Goal: Task Accomplishment & Management: Complete application form

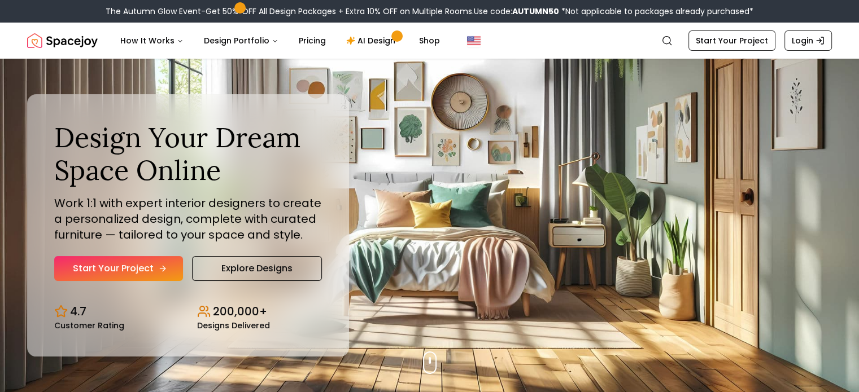
click at [147, 262] on link "Start Your Project" at bounding box center [118, 268] width 129 height 25
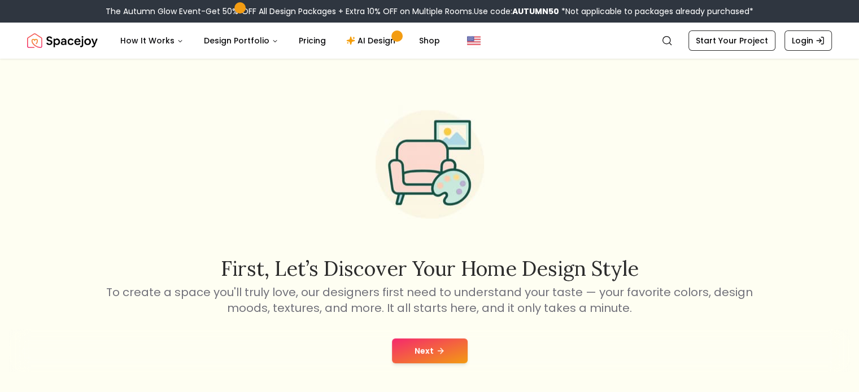
click at [404, 342] on button "Next" at bounding box center [430, 351] width 76 height 25
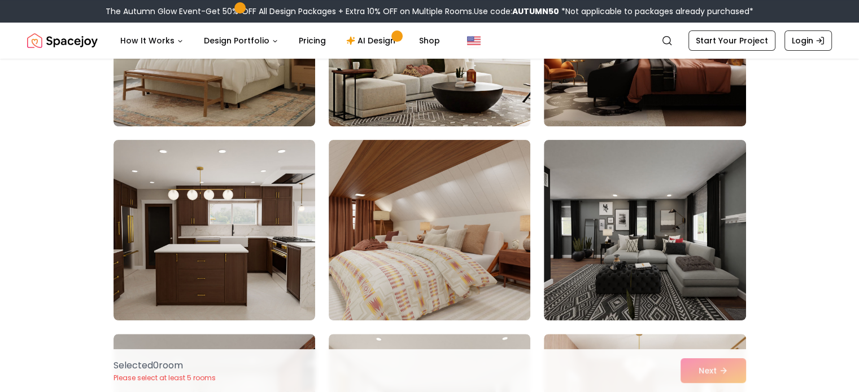
scroll to position [208, 0]
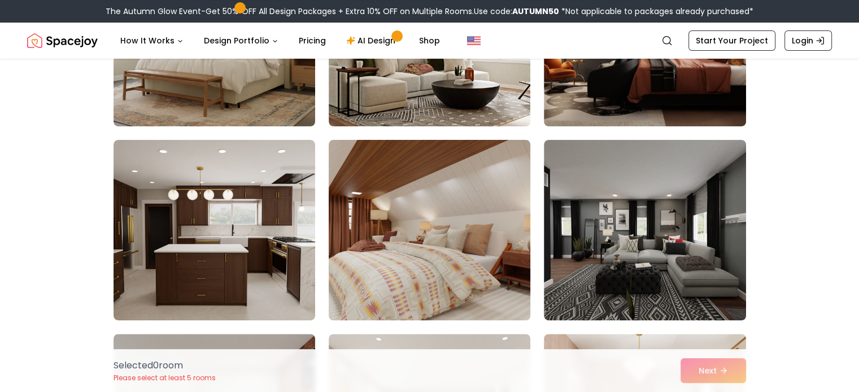
click at [404, 259] on img at bounding box center [430, 231] width 212 height 190
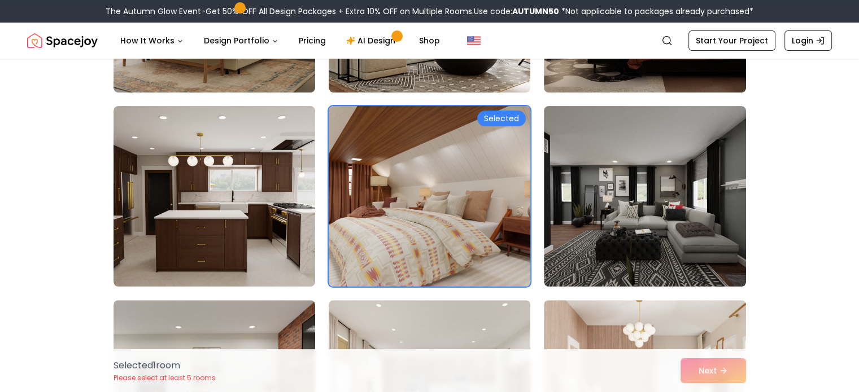
scroll to position [243, 0]
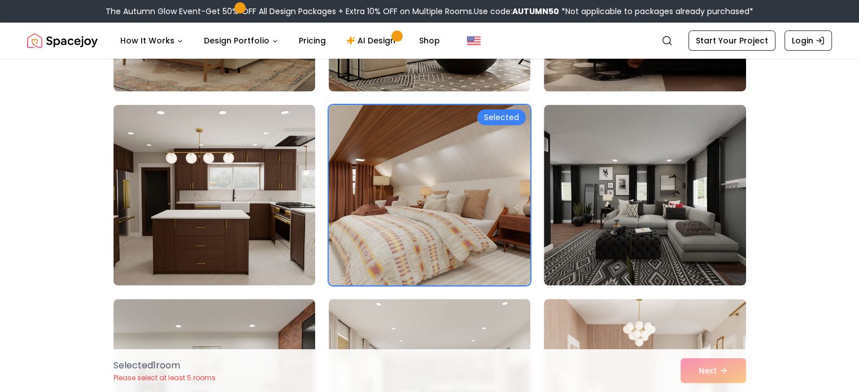
click at [237, 220] on img at bounding box center [214, 196] width 212 height 190
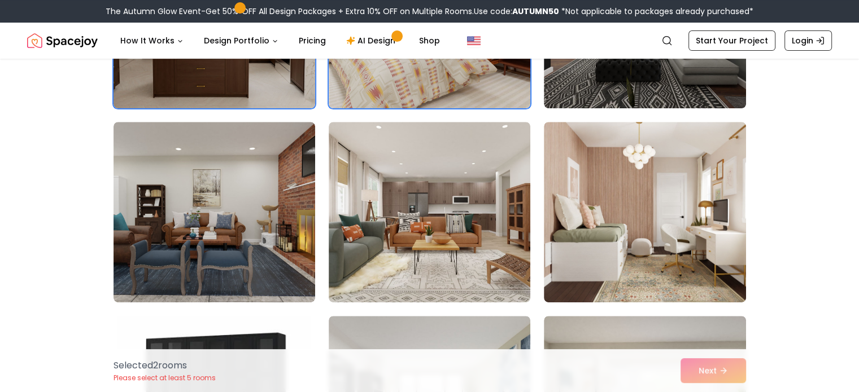
scroll to position [421, 0]
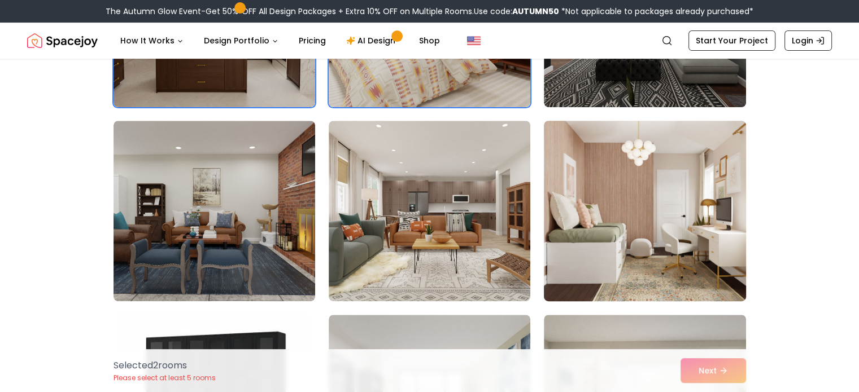
click at [569, 239] on img at bounding box center [645, 211] width 212 height 190
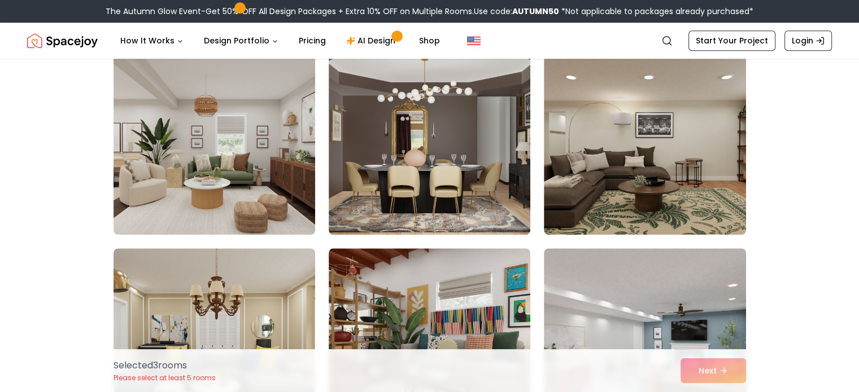
scroll to position [1269, 0]
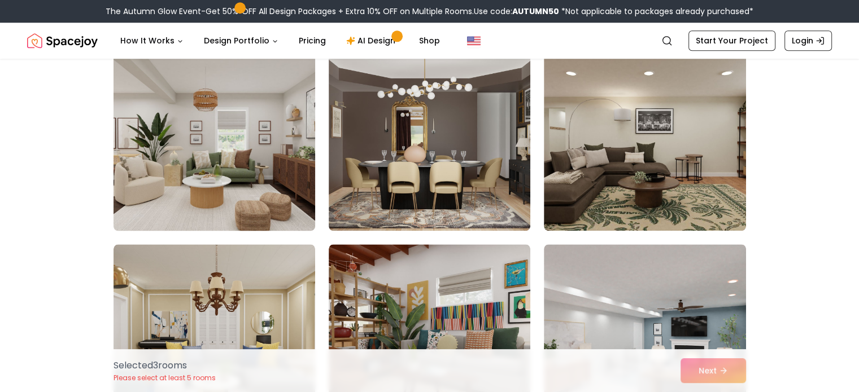
click at [243, 130] on img at bounding box center [214, 141] width 212 height 190
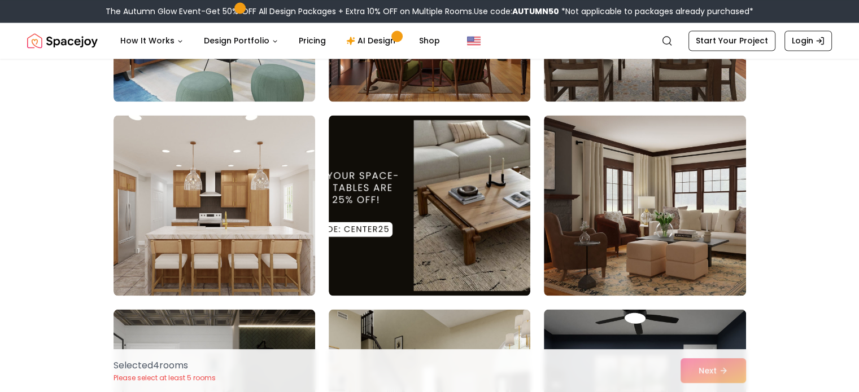
scroll to position [1981, 0]
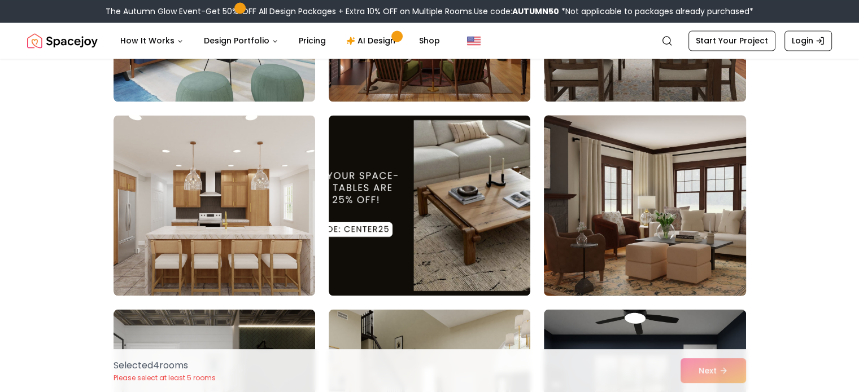
click at [617, 146] on img at bounding box center [645, 206] width 212 height 190
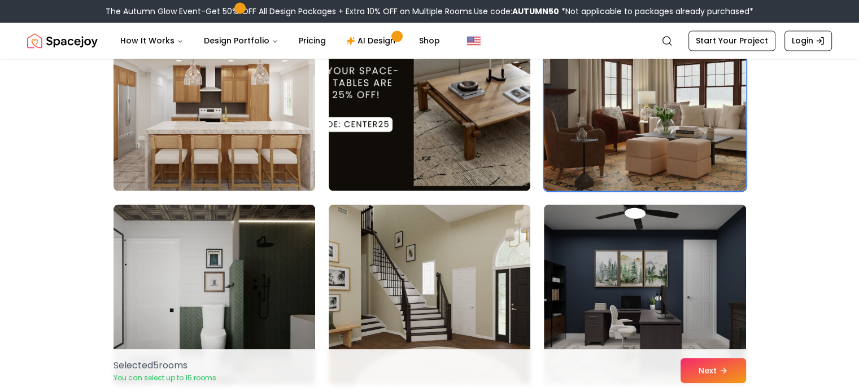
scroll to position [2145, 0]
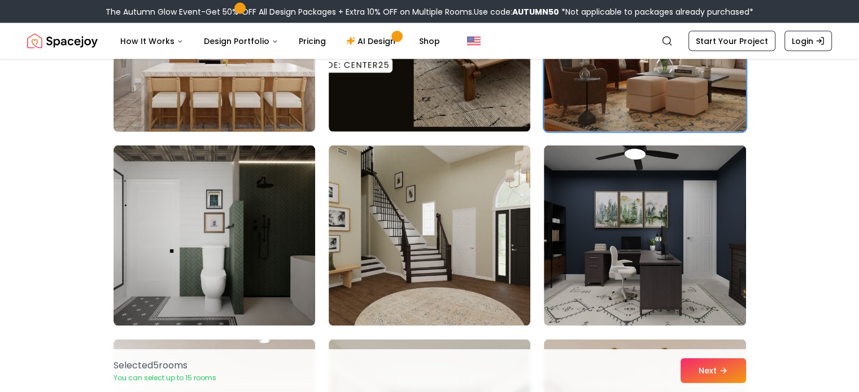
click at [232, 78] on img at bounding box center [214, 41] width 212 height 190
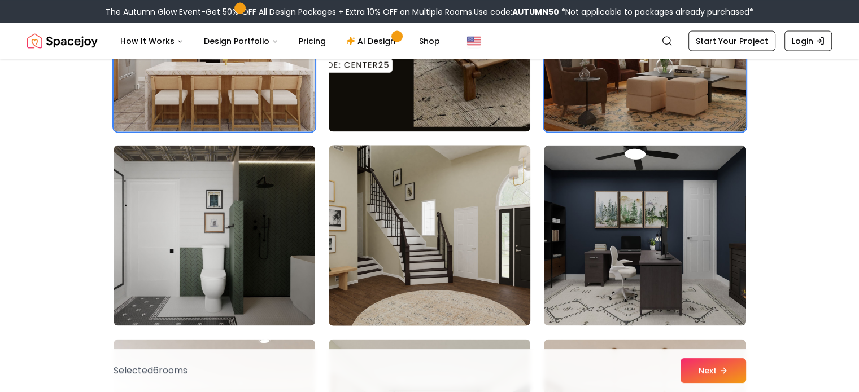
click at [436, 262] on img at bounding box center [430, 236] width 212 height 190
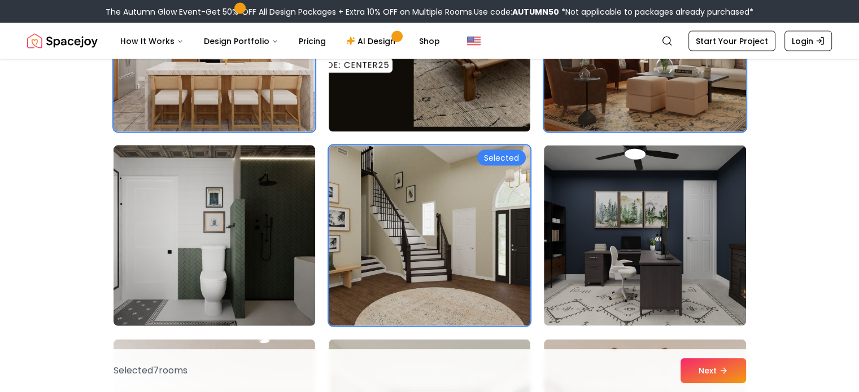
click at [247, 254] on img at bounding box center [214, 236] width 212 height 190
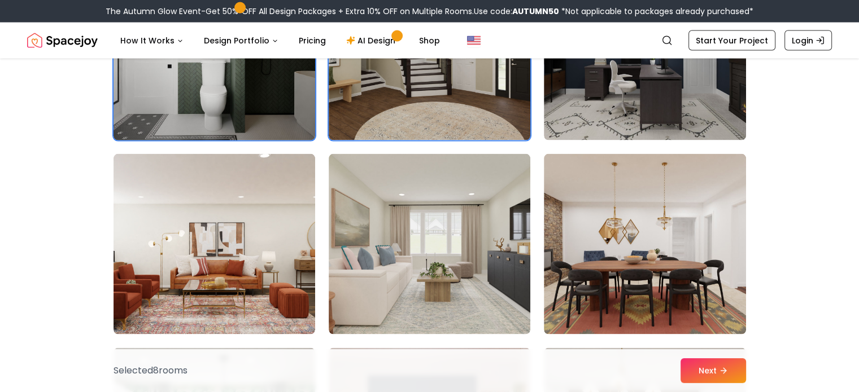
scroll to position [2332, 0]
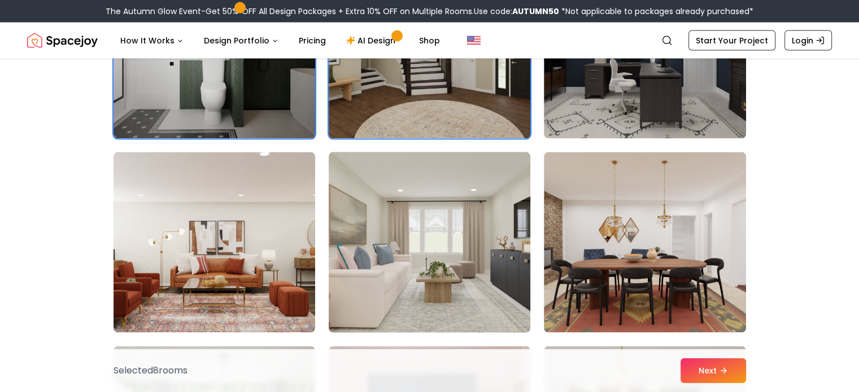
click at [450, 278] on img at bounding box center [430, 243] width 212 height 190
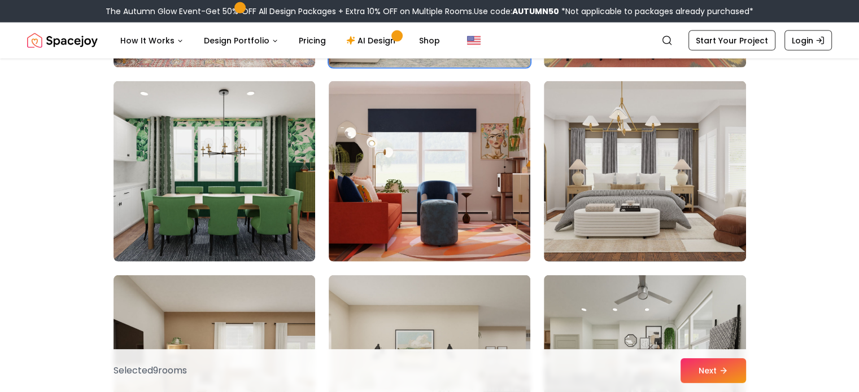
scroll to position [2599, 0]
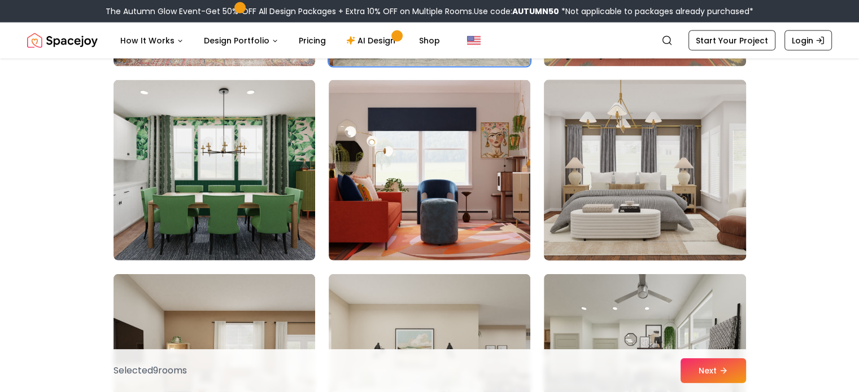
click at [659, 187] on img at bounding box center [645, 171] width 212 height 190
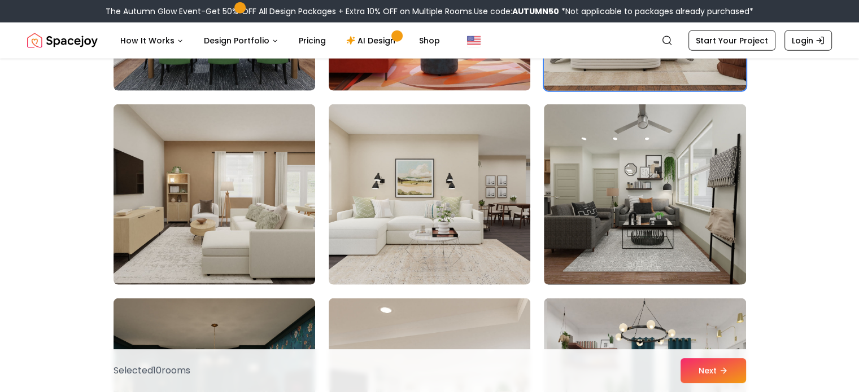
scroll to position [2825, 0]
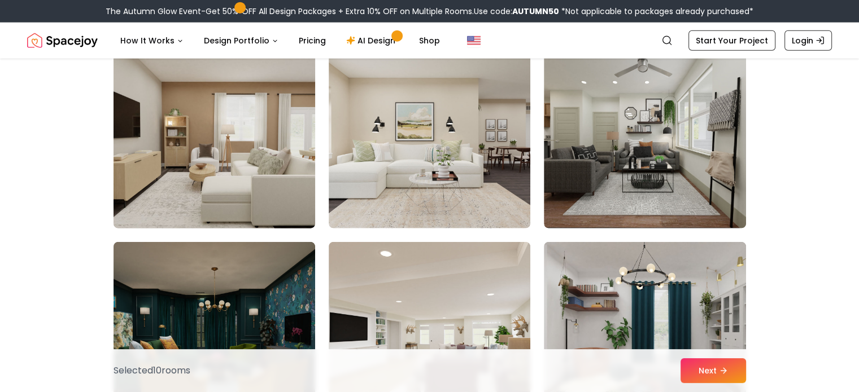
click at [298, 120] on img at bounding box center [214, 138] width 212 height 190
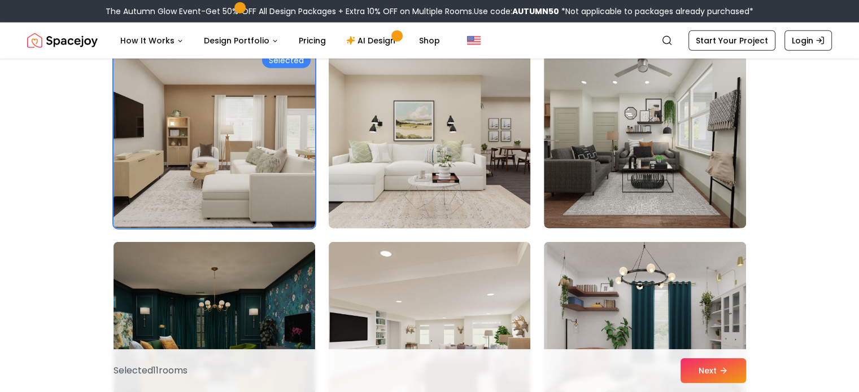
drag, startPoint x: 464, startPoint y: 204, endPoint x: 400, endPoint y: 121, distance: 105.5
click at [400, 121] on img at bounding box center [430, 138] width 212 height 190
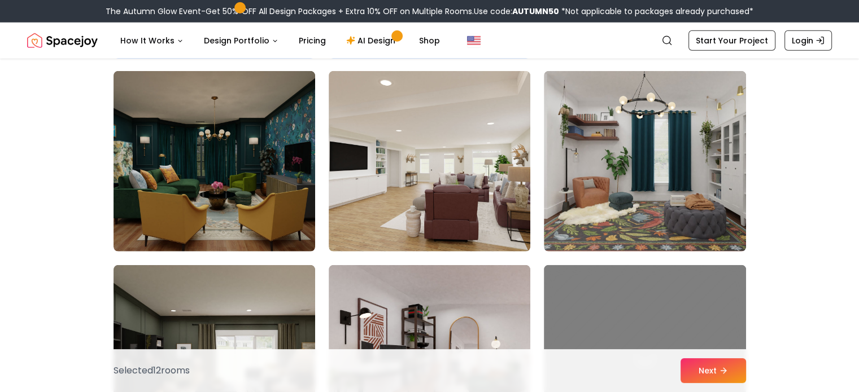
scroll to position [3000, 0]
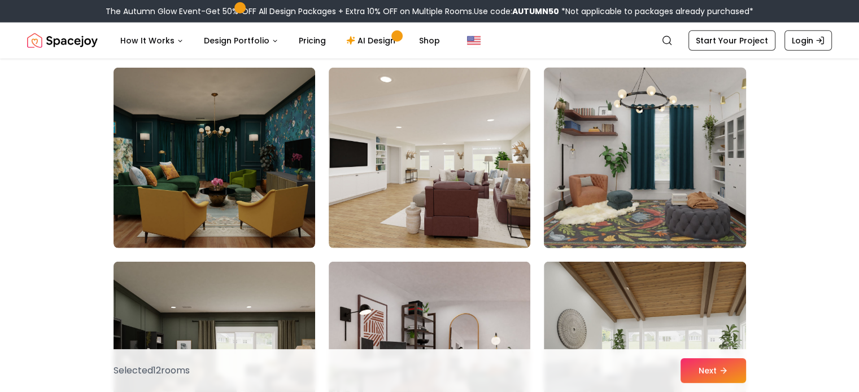
click at [623, 181] on img at bounding box center [645, 158] width 212 height 190
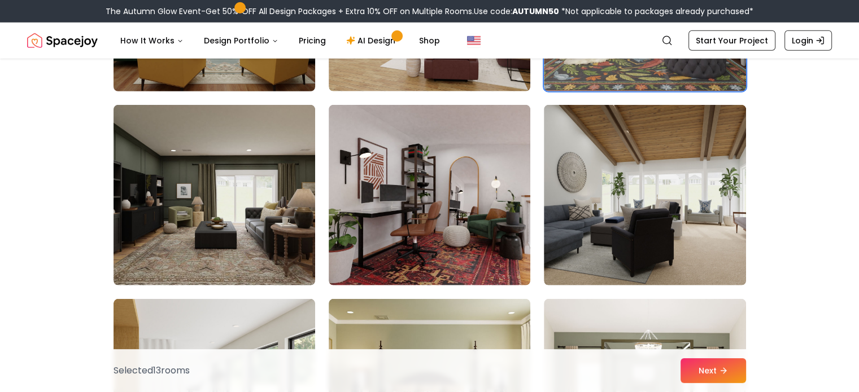
scroll to position [3157, 0]
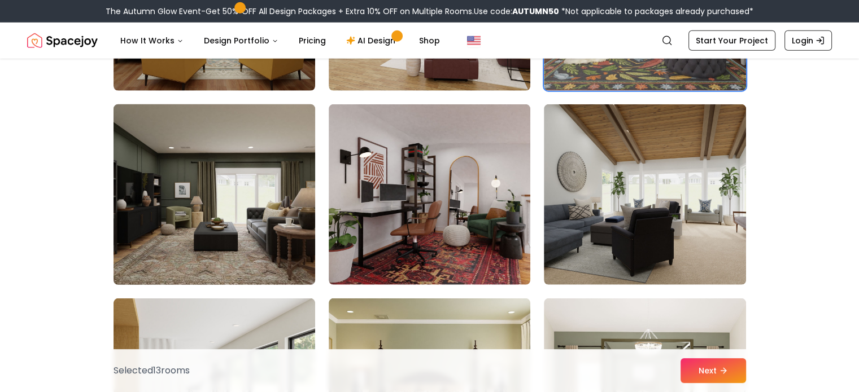
click at [249, 195] on img at bounding box center [214, 195] width 212 height 190
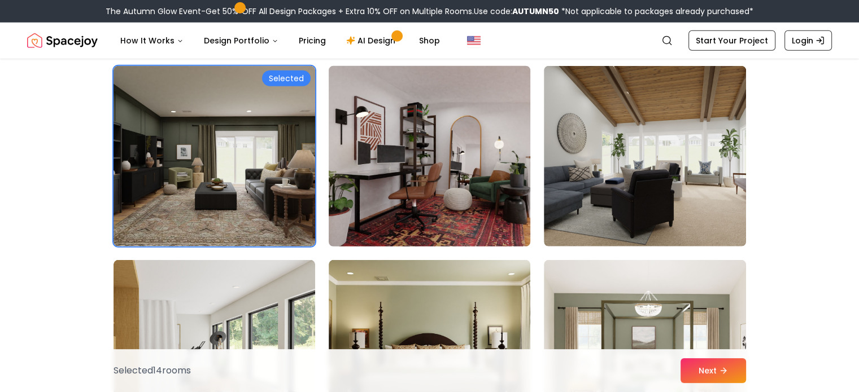
scroll to position [3228, 0]
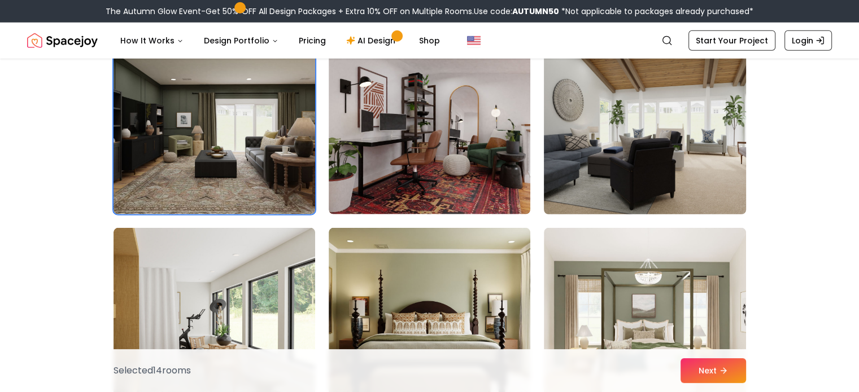
click at [671, 162] on img at bounding box center [645, 124] width 212 height 190
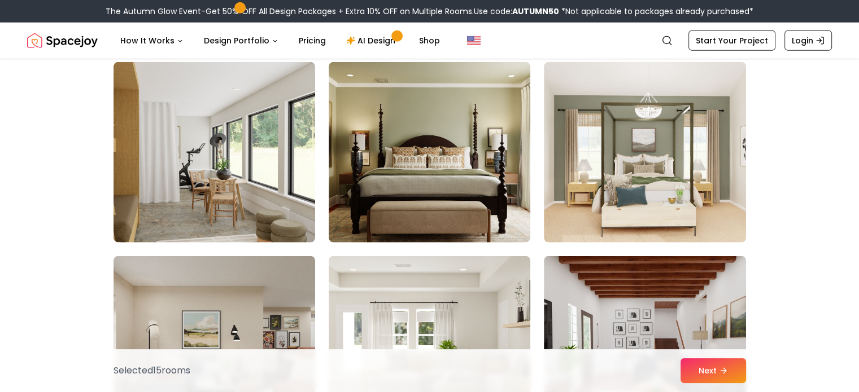
scroll to position [3393, 0]
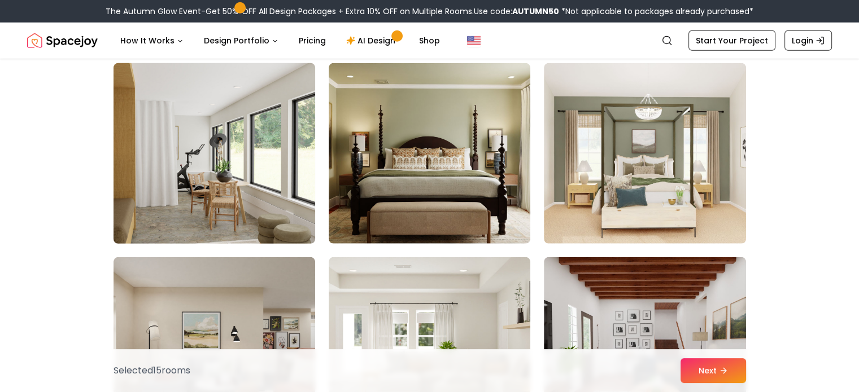
click at [265, 167] on img at bounding box center [214, 154] width 212 height 190
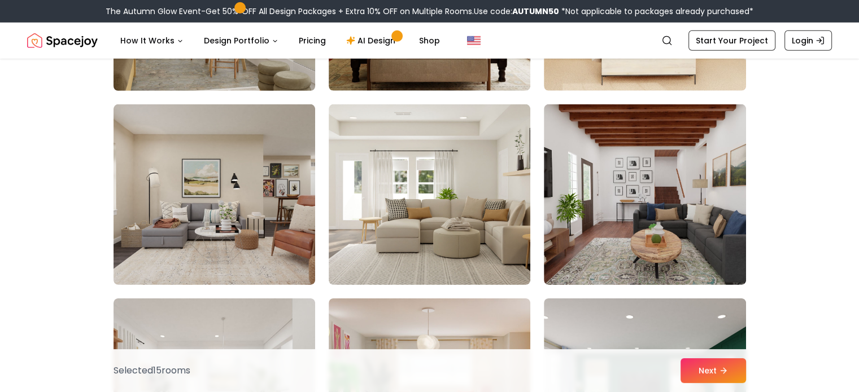
scroll to position [3547, 0]
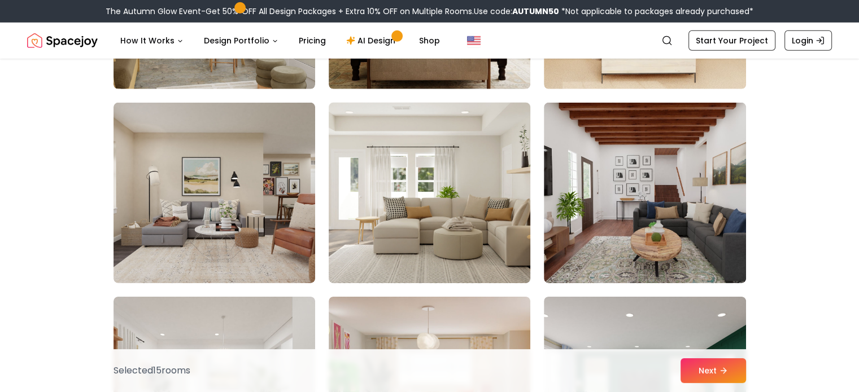
click at [375, 194] on img at bounding box center [430, 193] width 212 height 190
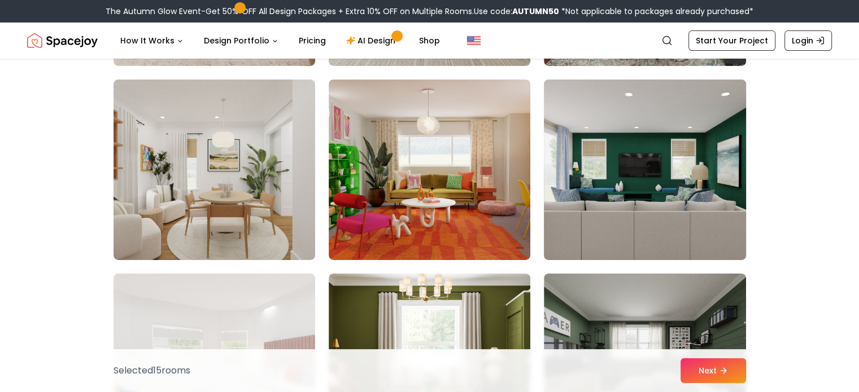
scroll to position [3774, 0]
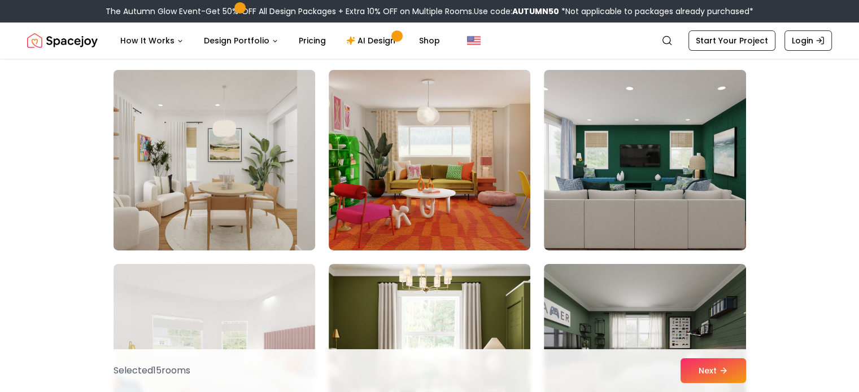
click at [228, 211] on img at bounding box center [214, 161] width 212 height 190
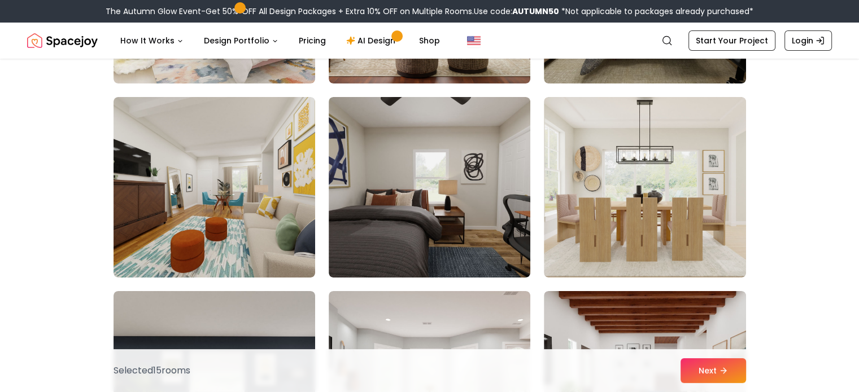
scroll to position [4138, 0]
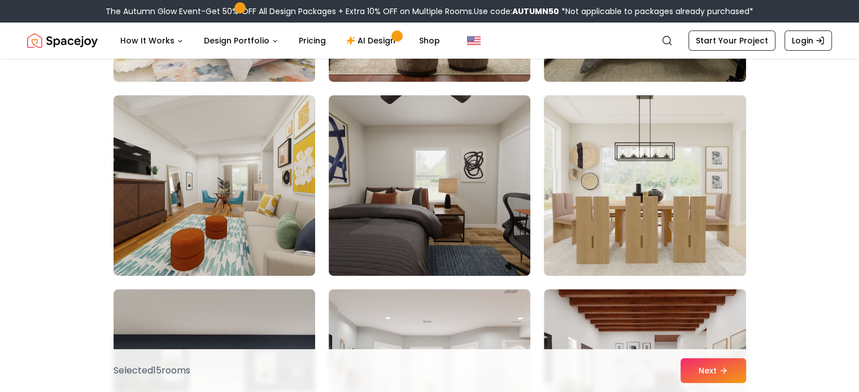
click at [609, 234] on img at bounding box center [645, 186] width 212 height 190
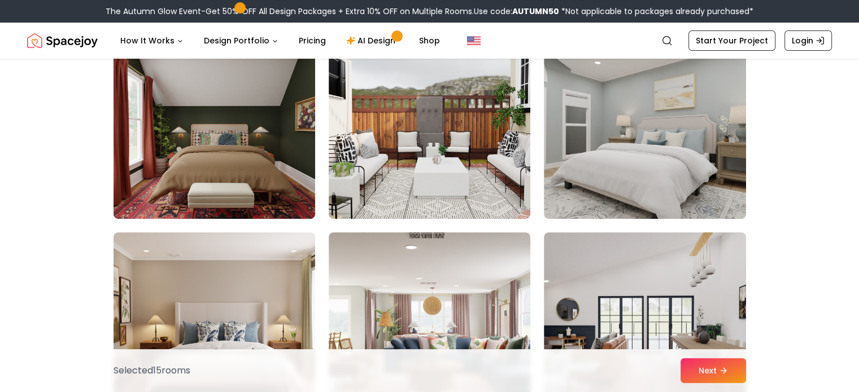
scroll to position [4584, 0]
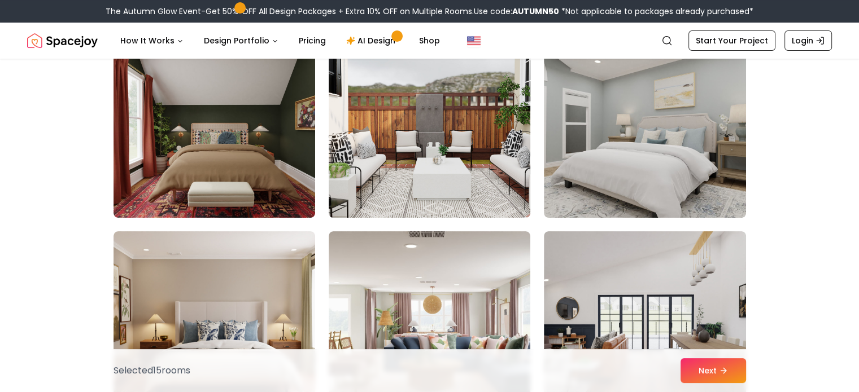
click at [433, 108] on img at bounding box center [430, 128] width 212 height 190
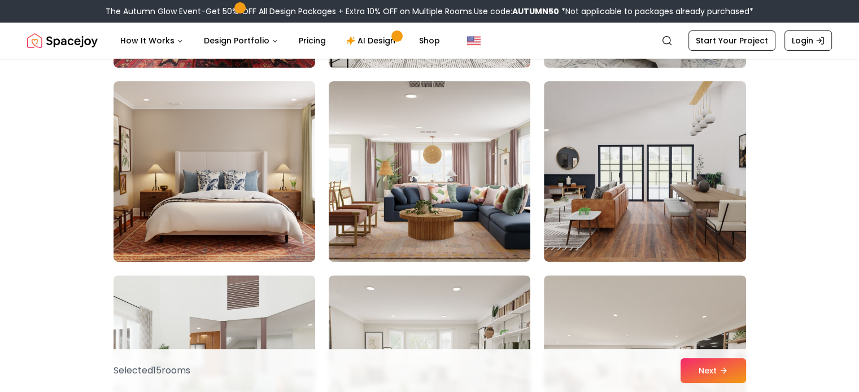
scroll to position [4737, 0]
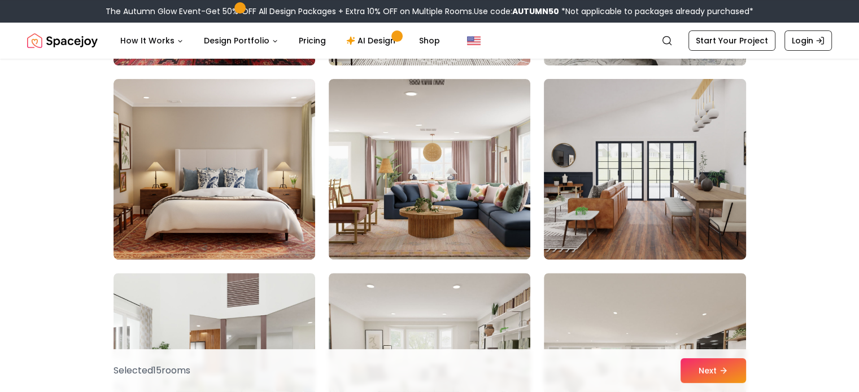
click at [687, 164] on img at bounding box center [645, 170] width 212 height 190
click at [635, 176] on img at bounding box center [645, 170] width 212 height 190
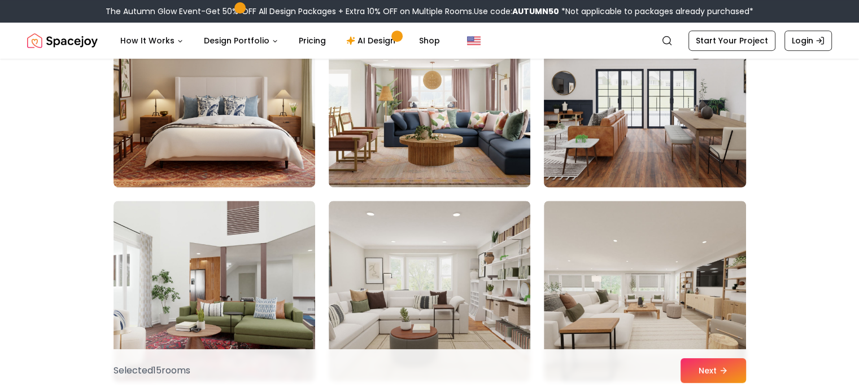
scroll to position [4811, 0]
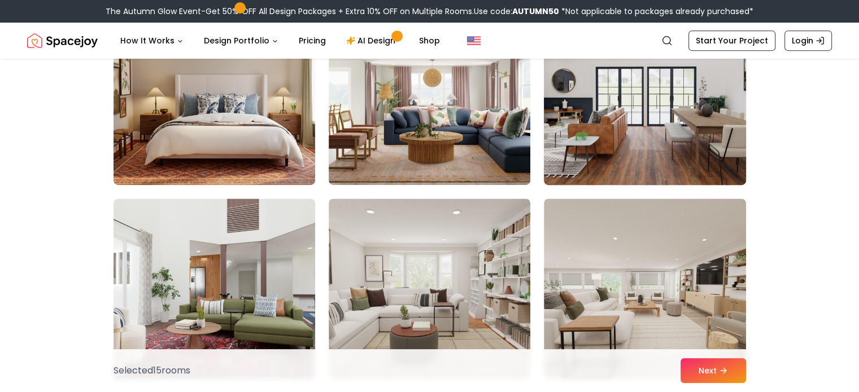
click at [617, 103] on img at bounding box center [645, 95] width 212 height 190
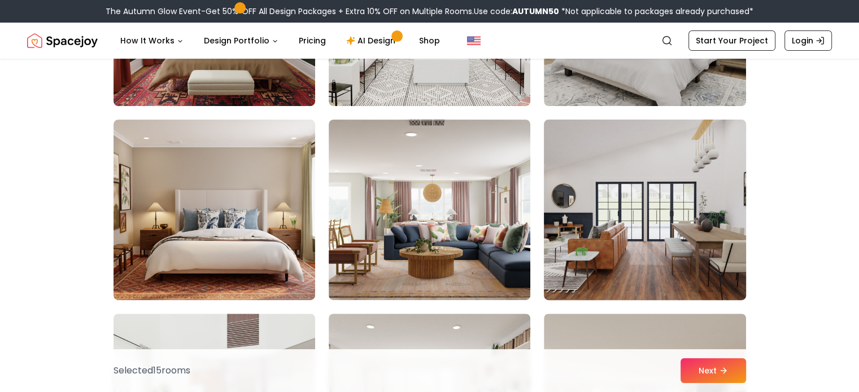
scroll to position [4664, 0]
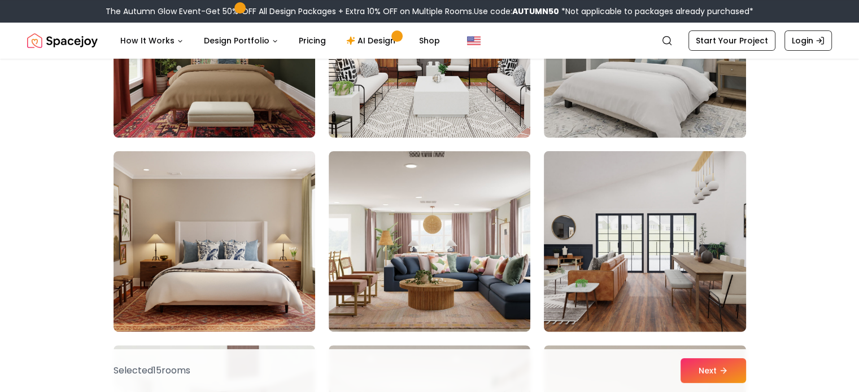
click at [619, 225] on img at bounding box center [645, 242] width 212 height 190
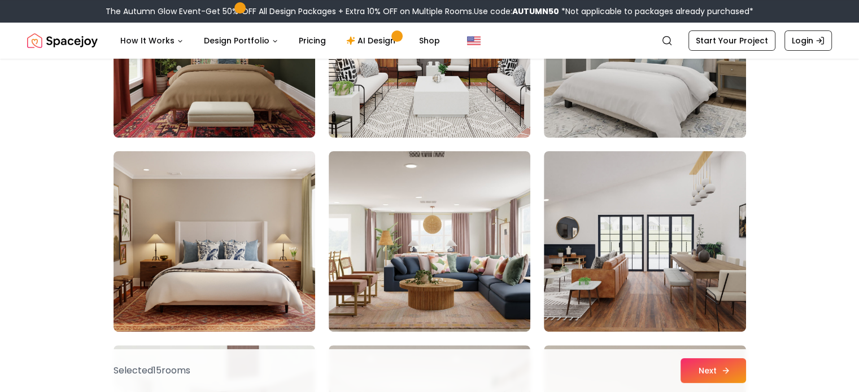
click at [709, 366] on button "Next" at bounding box center [713, 371] width 66 height 25
